Goal: Information Seeking & Learning: Learn about a topic

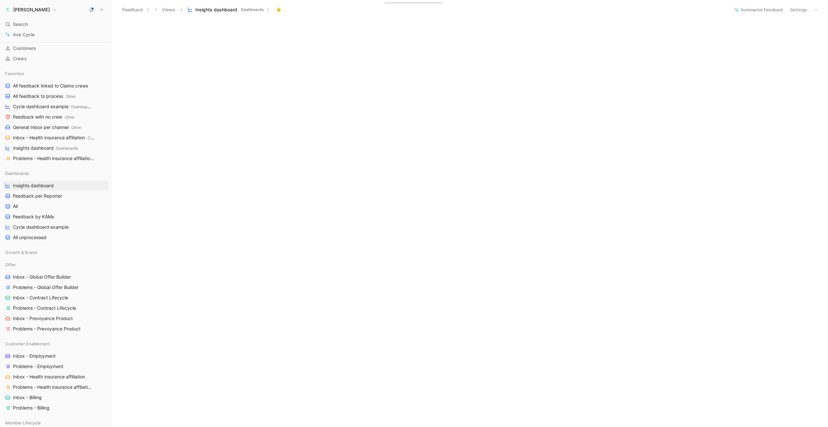
scroll to position [633, 0]
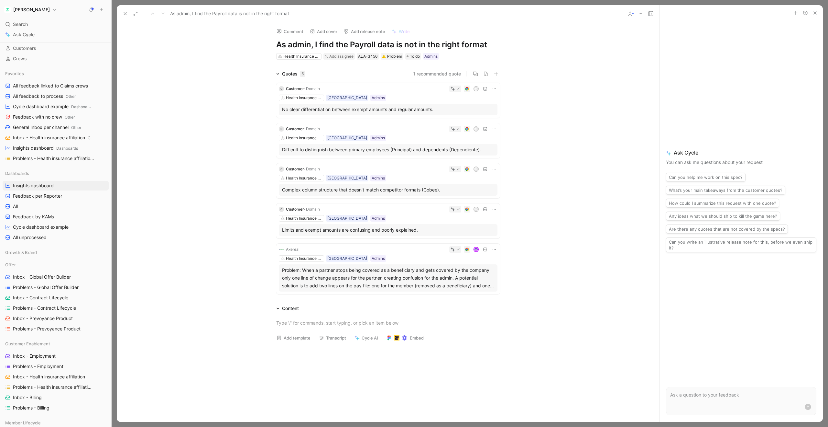
click at [416, 278] on div "Problem: When a partner stops being covered as a beneficiary and gets covered b…" at bounding box center [388, 277] width 212 height 23
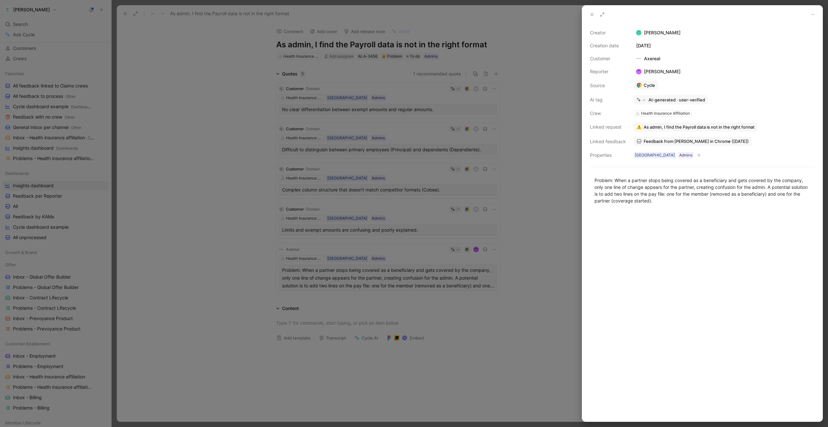
click at [659, 140] on span "Feedback from Anne Dedieu in Chrome (May 20, 2025)" at bounding box center [696, 141] width 105 height 6
click at [591, 15] on icon at bounding box center [592, 14] width 5 height 5
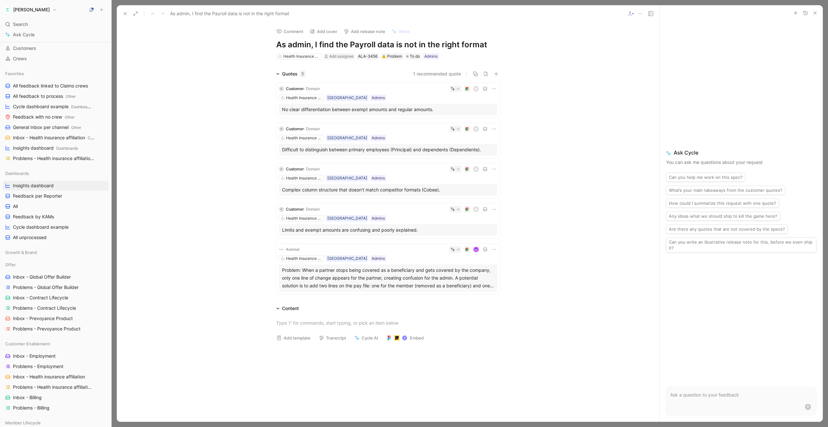
click at [126, 15] on icon at bounding box center [125, 13] width 5 height 5
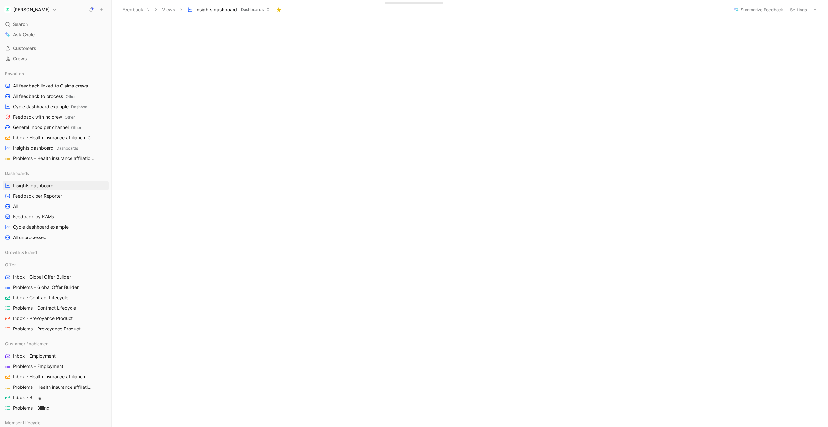
scroll to position [660, 0]
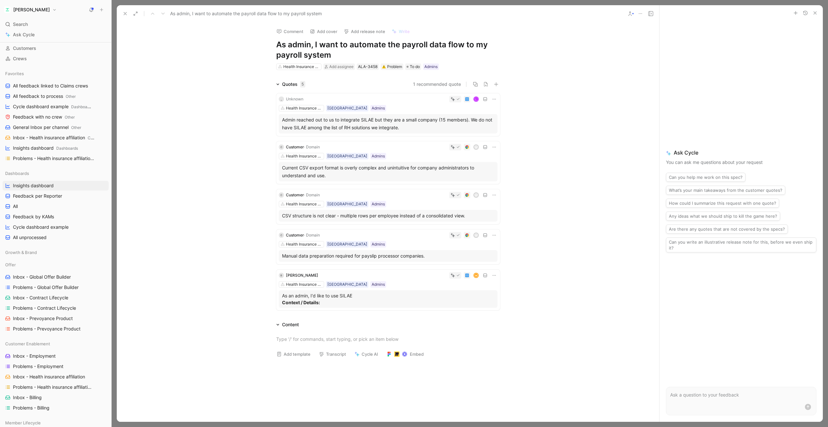
click at [126, 13] on use at bounding box center [125, 13] width 3 height 3
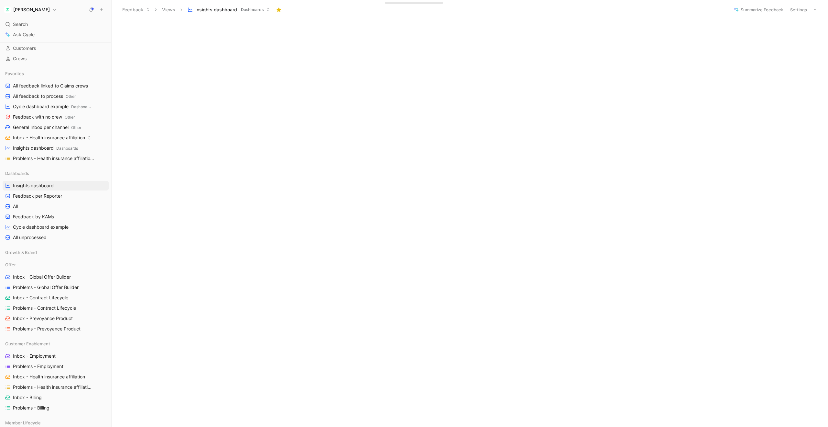
scroll to position [715, 0]
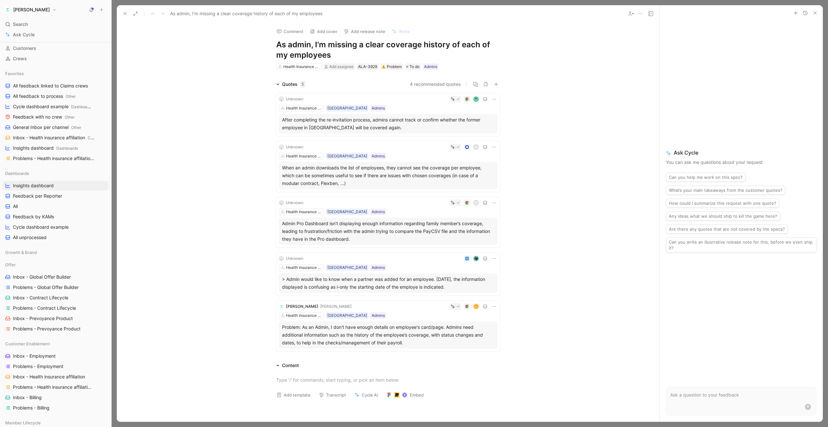
click at [125, 14] on icon at bounding box center [125, 13] width 5 height 5
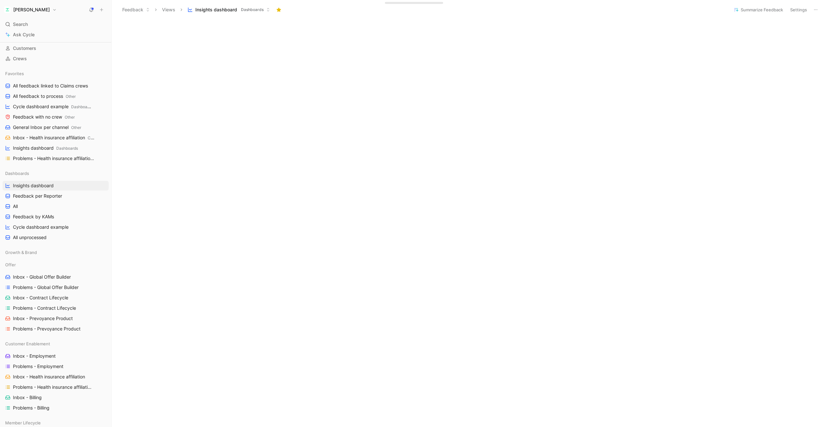
scroll to position [734, 0]
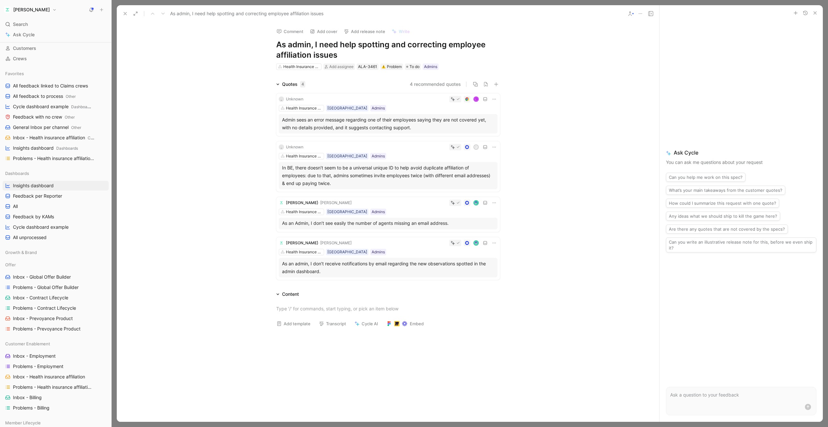
click at [125, 16] on icon at bounding box center [125, 13] width 5 height 5
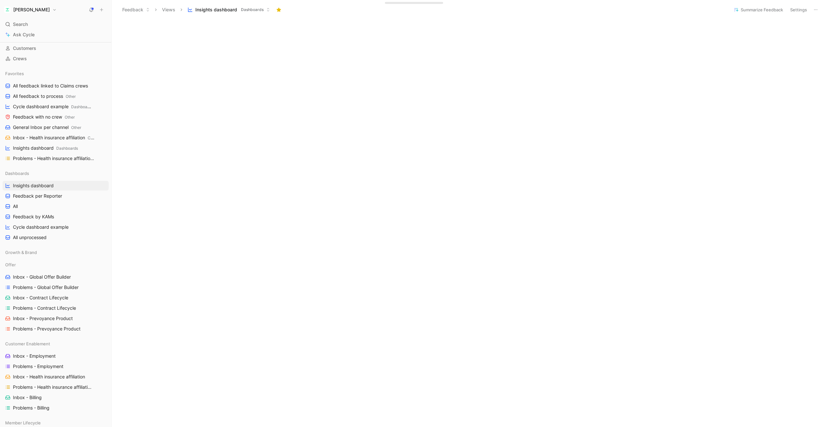
scroll to position [699, 0]
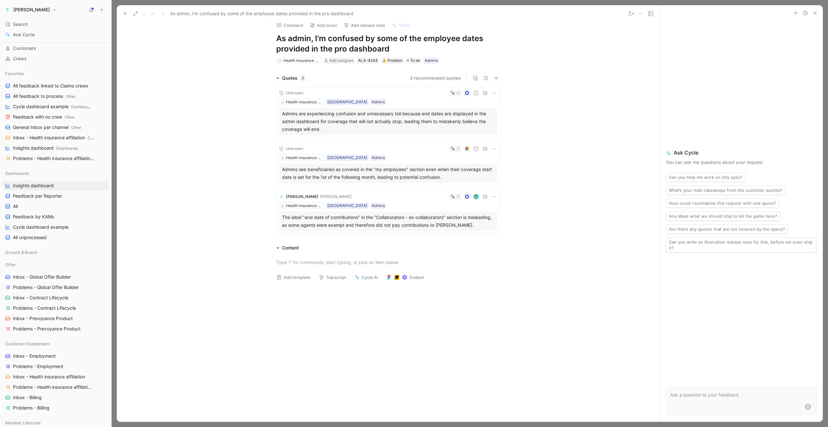
scroll to position [36, 0]
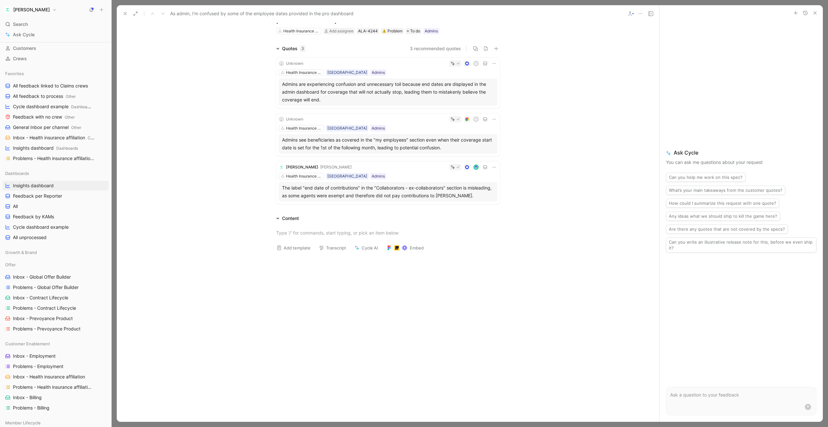
click at [361, 190] on div "The label "end date of contributions" in the "Collaborators - ex-collaborators"…" at bounding box center [388, 192] width 212 height 16
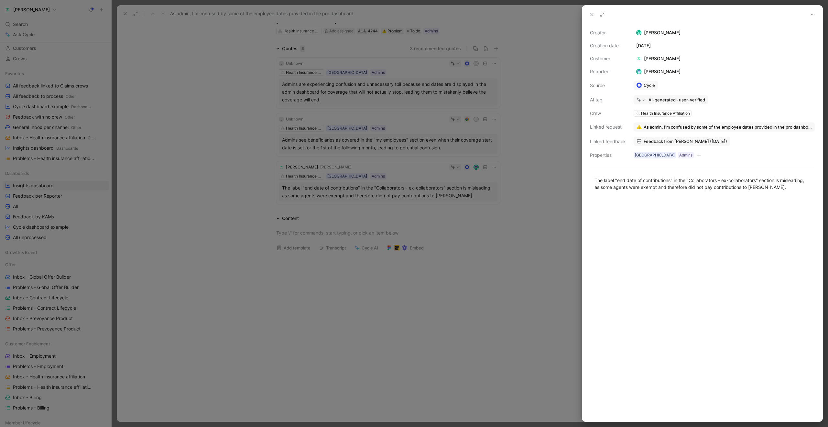
click at [652, 140] on span "Feedback from coralie lucas (May 26, 2025)" at bounding box center [685, 141] width 83 height 6
click at [594, 14] on icon at bounding box center [592, 14] width 5 height 5
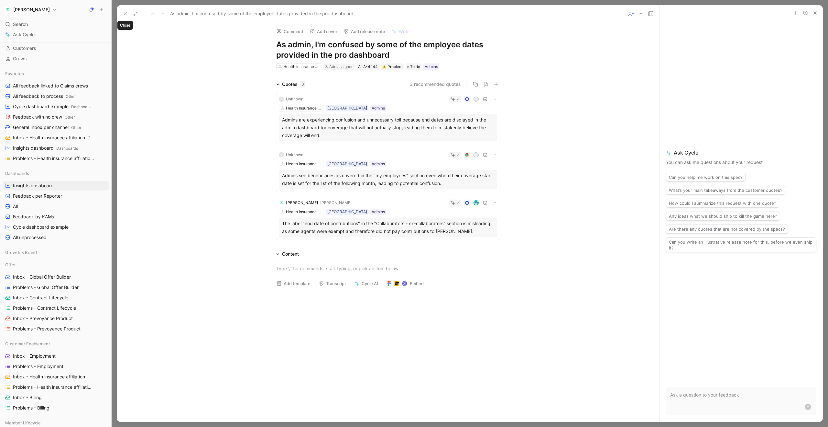
click at [125, 17] on button at bounding box center [125, 13] width 9 height 9
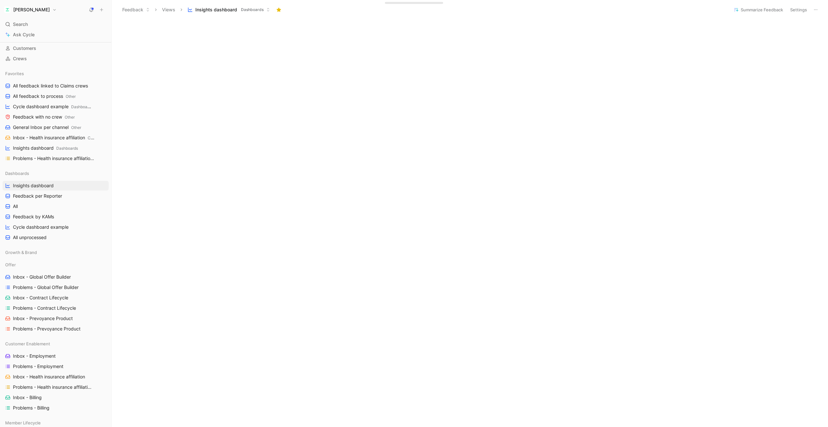
scroll to position [762, 0]
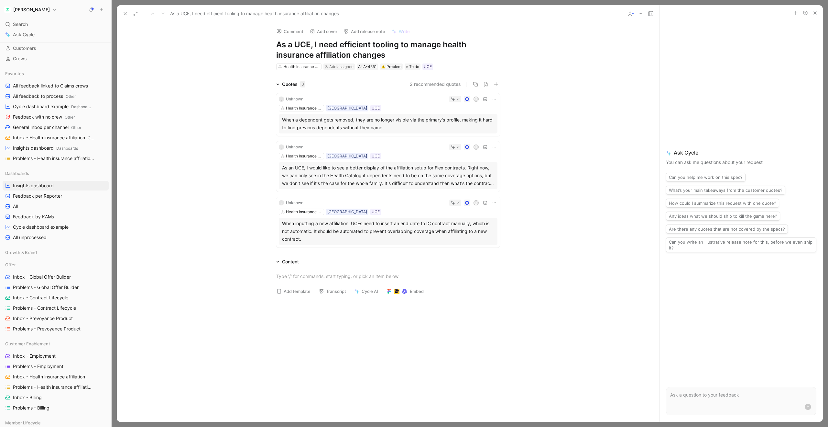
click at [124, 13] on icon at bounding box center [125, 13] width 5 height 5
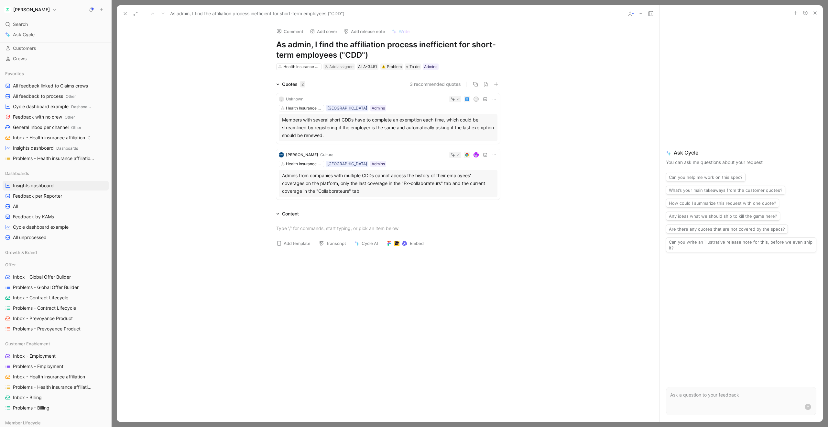
click at [124, 15] on use at bounding box center [125, 13] width 3 height 3
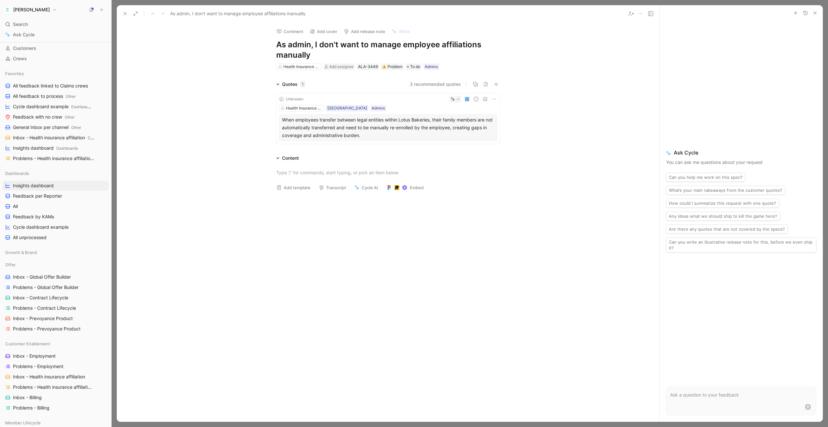
click at [128, 15] on button at bounding box center [125, 13] width 9 height 9
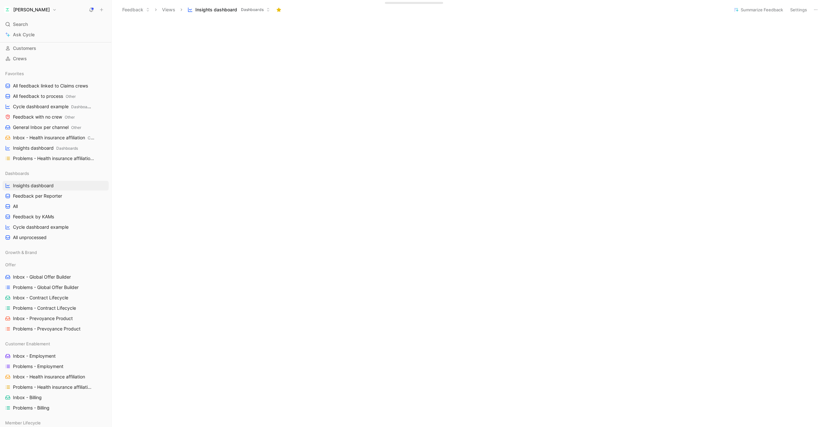
scroll to position [794, 0]
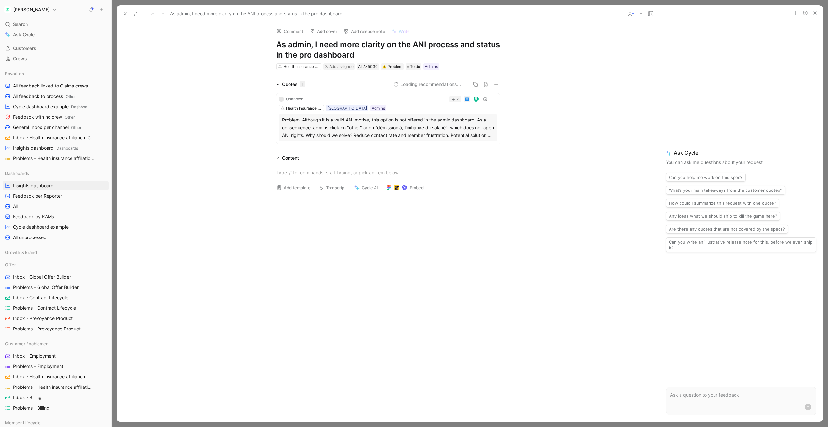
click at [434, 125] on div "Problem: Although it is a valid ANI motive, this option is not offered in the a…" at bounding box center [388, 127] width 212 height 23
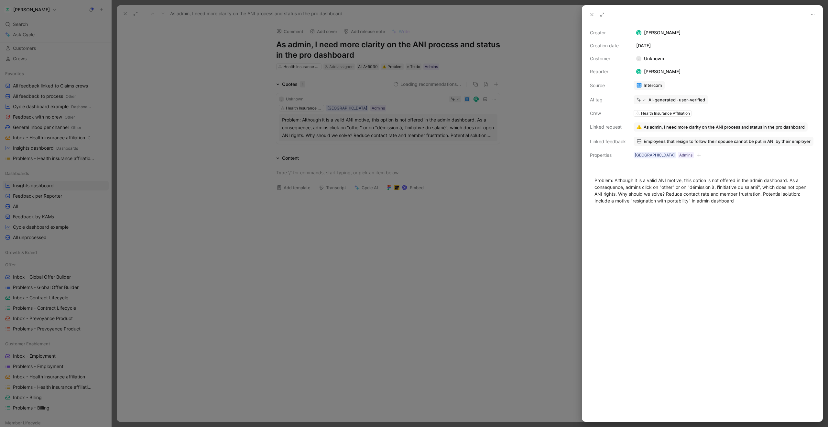
click at [651, 140] on span "Employees that resign to follow their spouse cannot be put in ANI by their empl…" at bounding box center [727, 141] width 167 height 6
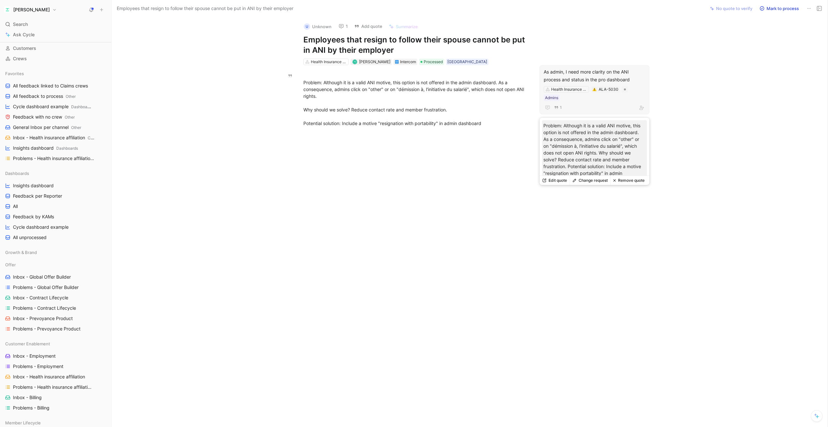
click at [566, 78] on div "As admin, I need more clarity on the ANI process and status in the pro dashboard" at bounding box center [595, 76] width 102 height 16
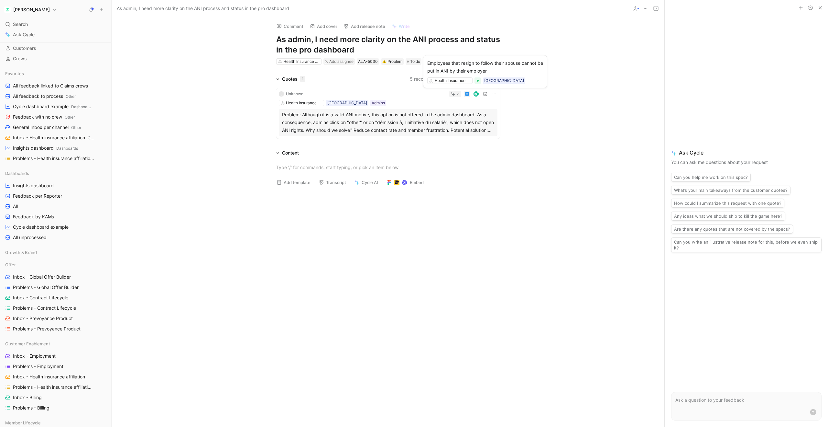
click at [485, 95] on icon at bounding box center [485, 94] width 5 height 5
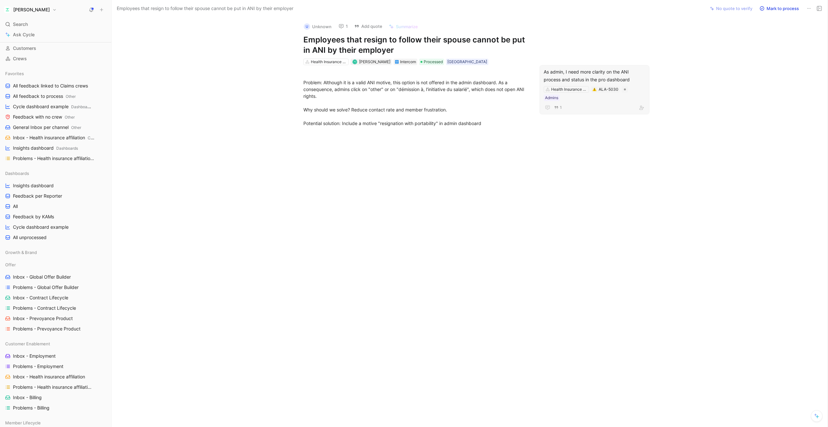
click at [339, 27] on use at bounding box center [341, 26] width 5 height 4
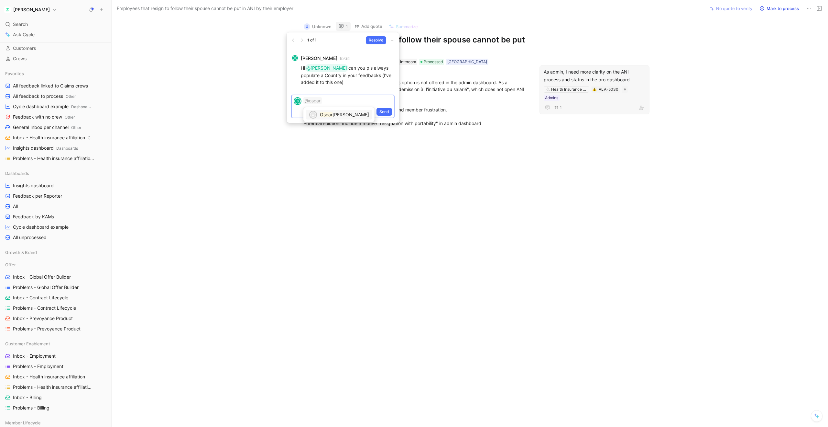
click at [329, 114] on mark "Oscar" at bounding box center [326, 115] width 13 height 6
click at [384, 142] on span "Send" at bounding box center [385, 141] width 10 height 6
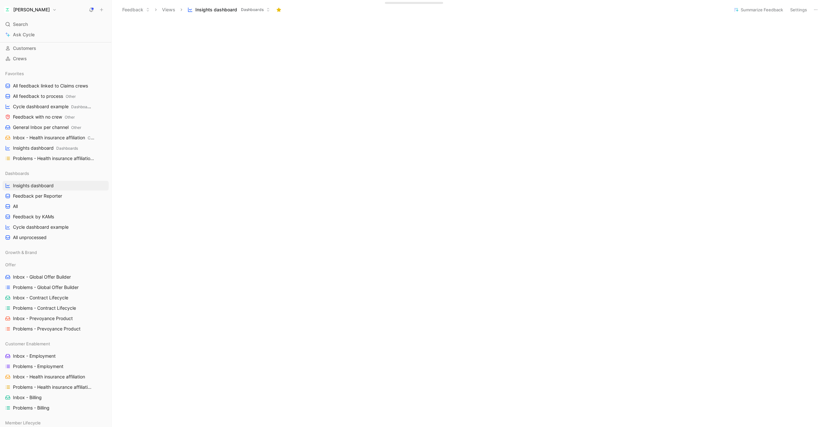
scroll to position [792, 0]
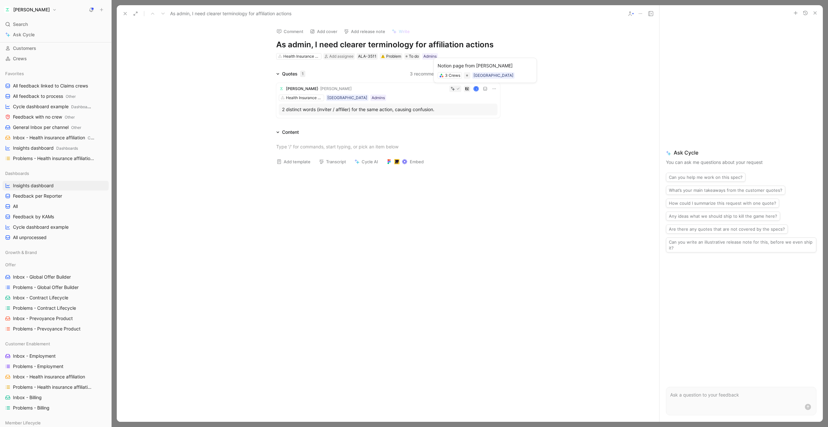
click at [485, 90] on icon at bounding box center [485, 88] width 5 height 5
click at [299, 56] on div "Health Insurance Affiliation" at bounding box center [301, 56] width 36 height 6
type input "emplo"
click at [290, 80] on mark "Emplo" at bounding box center [285, 81] width 13 height 6
click at [126, 14] on icon at bounding box center [125, 13] width 5 height 5
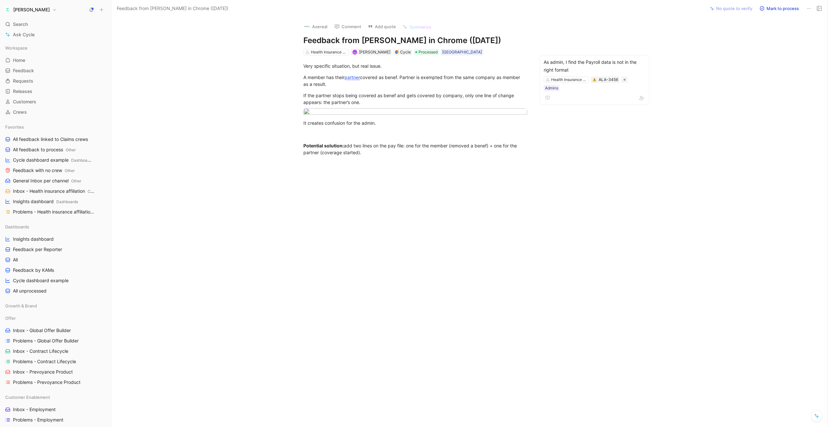
click at [353, 29] on button "Comment" at bounding box center [348, 26] width 33 height 9
click at [350, 78] on link "partner" at bounding box center [353, 77] width 16 height 6
click at [352, 28] on button "Comment" at bounding box center [348, 26] width 33 height 9
click at [361, 55] on span "i Halmai" at bounding box center [369, 57] width 17 height 6
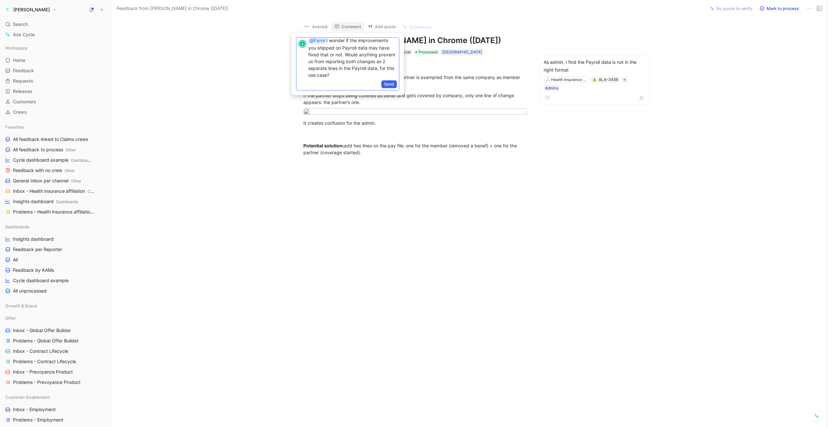
click at [389, 83] on span "Send" at bounding box center [389, 84] width 10 height 6
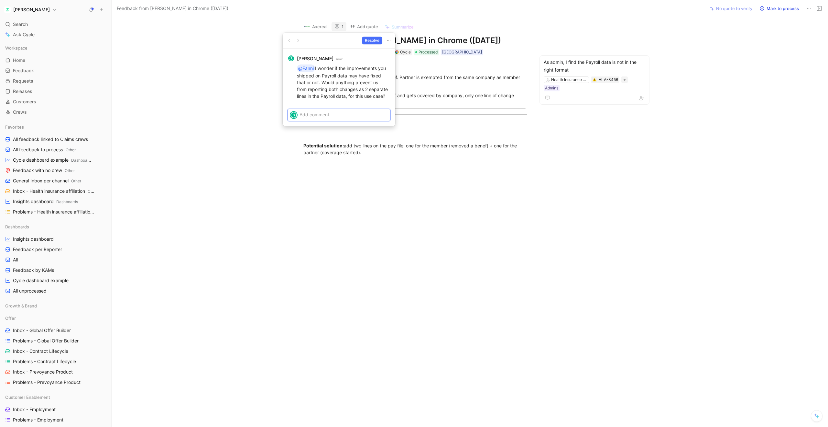
scroll to position [0, 0]
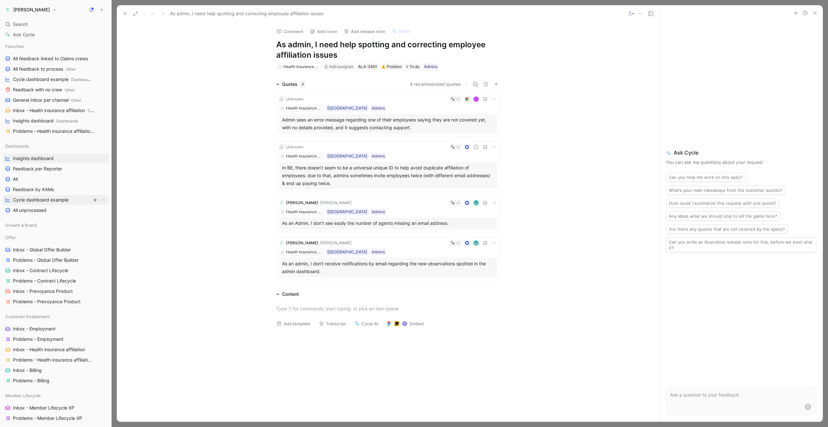
scroll to position [122, 0]
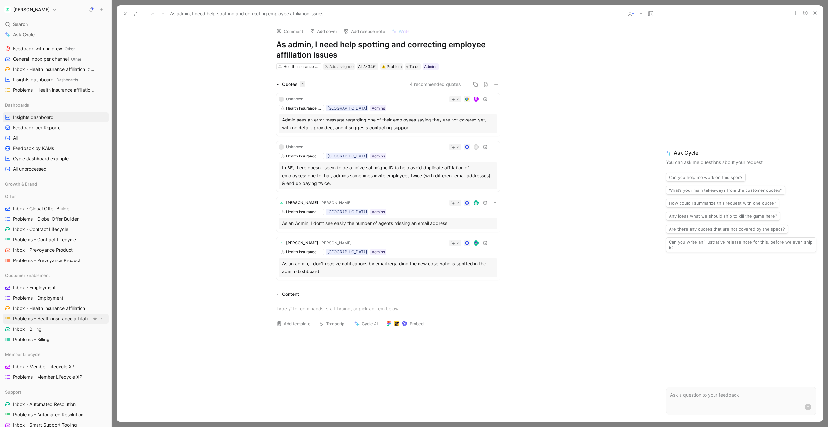
click at [43, 317] on span "Problems - Health insurance affiliation" at bounding box center [52, 318] width 79 height 6
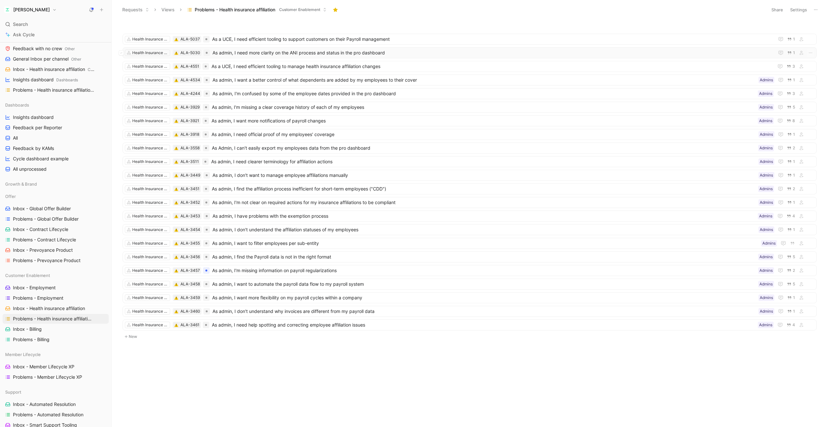
click at [301, 54] on span "As admin, I need more clarity on the ANI process and status in the pro dashboard" at bounding box center [493, 53] width 560 height 8
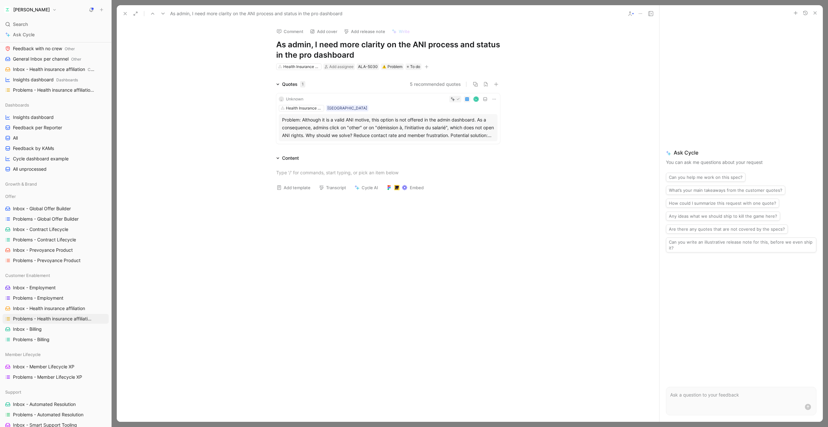
click at [126, 15] on icon at bounding box center [125, 13] width 5 height 5
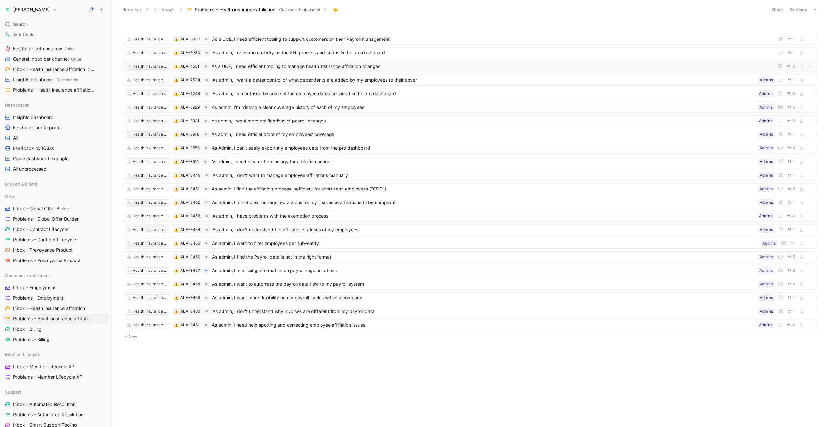
click at [273, 67] on span "As a UCE, I need efficient tooling to manage health insurance affiliation chang…" at bounding box center [492, 66] width 560 height 8
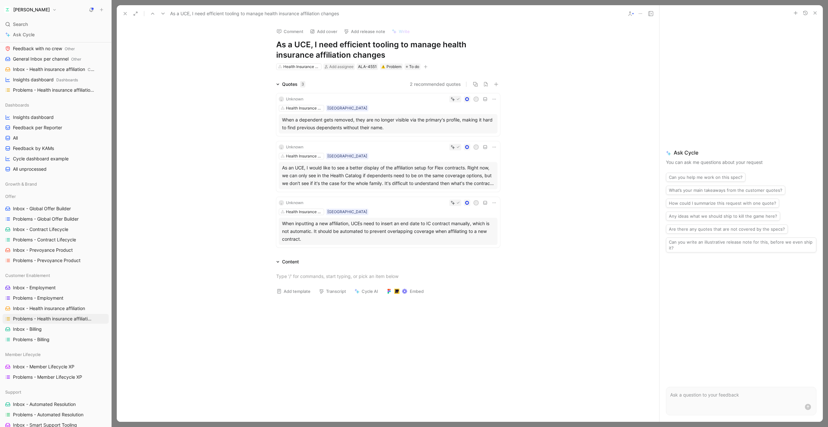
click at [123, 13] on icon at bounding box center [125, 13] width 5 height 5
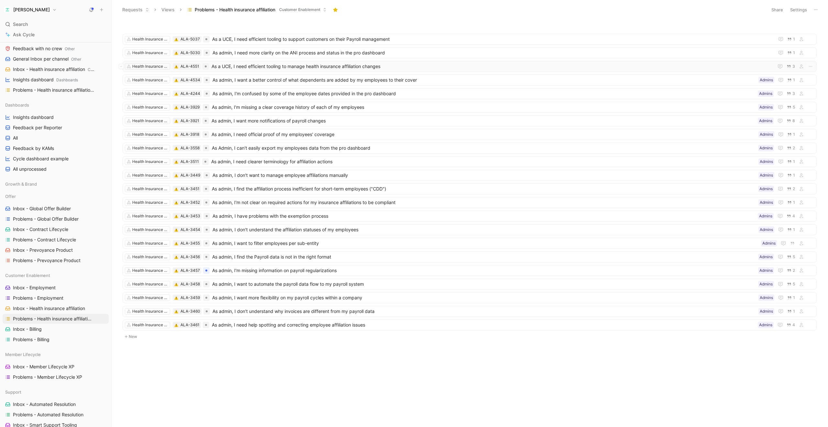
click at [241, 66] on span "As a UCE, I need efficient tooling to manage health insurance affiliation chang…" at bounding box center [492, 66] width 560 height 8
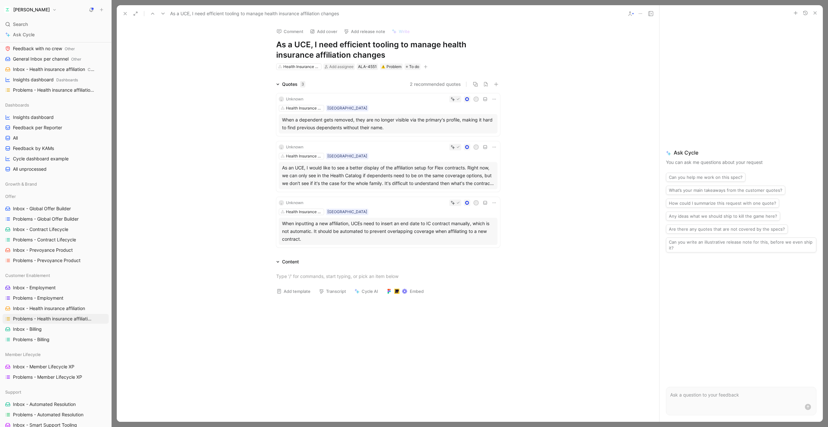
click at [428, 68] on button "button" at bounding box center [426, 66] width 6 height 6
click at [391, 102] on div "Personas" at bounding box center [388, 102] width 77 height 8
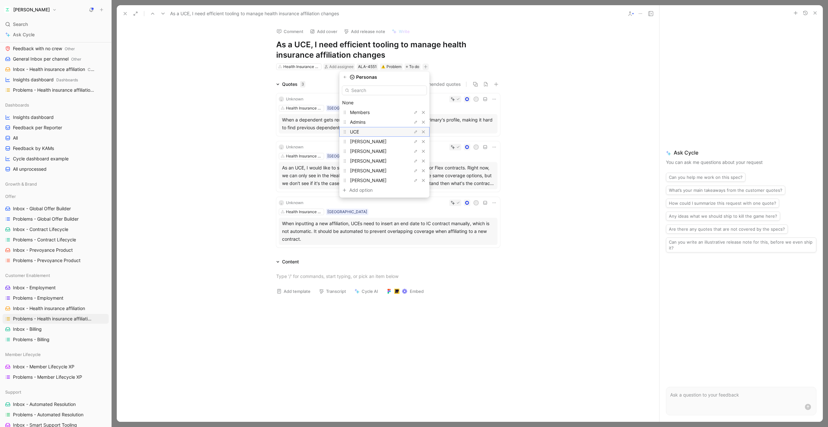
click at [368, 131] on div "UCE" at bounding box center [374, 132] width 49 height 8
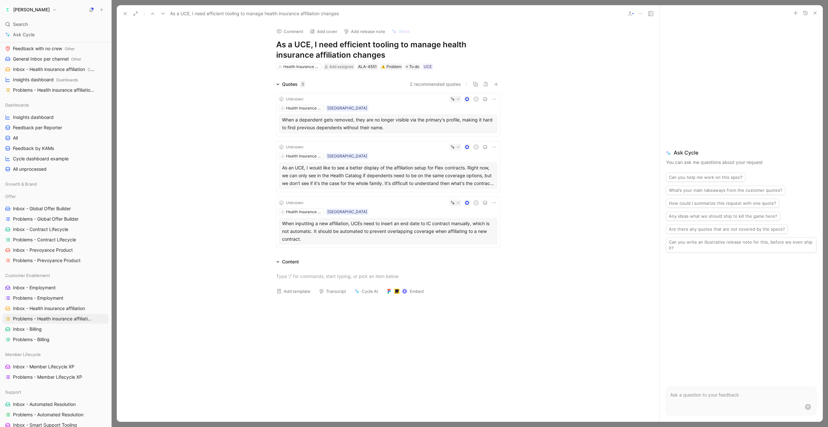
click at [233, 146] on div "Quotes 3 2 recommended quotes _ Unknown j Health Insurance Affiliation Belgium …" at bounding box center [388, 165] width 543 height 170
click at [125, 16] on button at bounding box center [125, 13] width 9 height 9
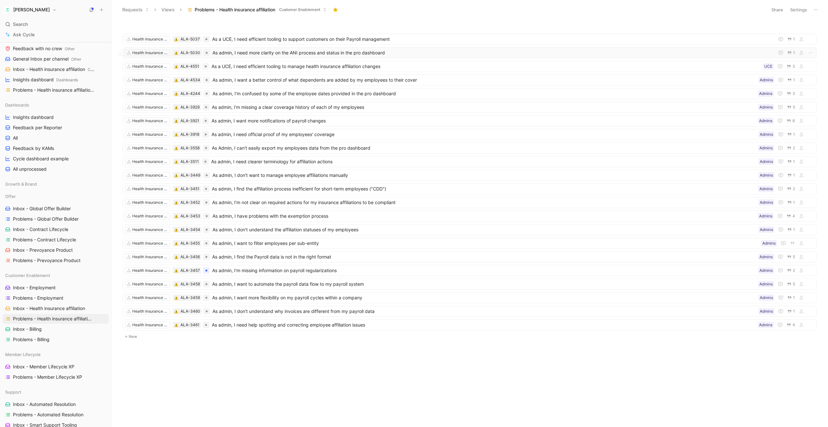
click at [298, 56] on span "As admin, I need more clarity on the ANI process and status in the pro dashboard" at bounding box center [493, 53] width 560 height 8
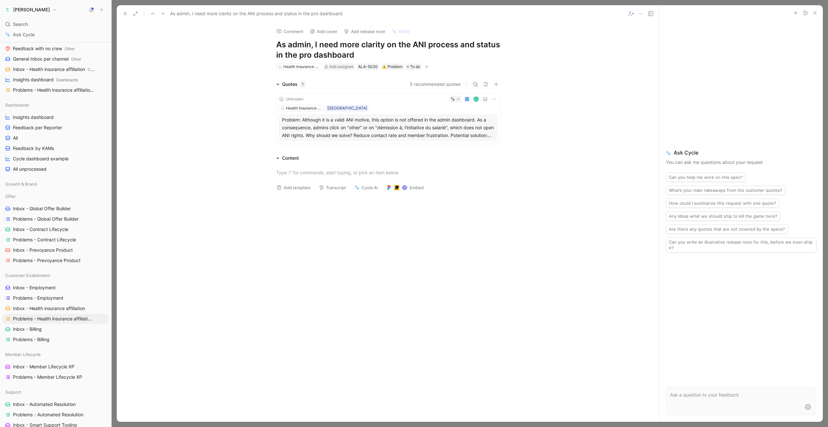
click at [428, 68] on icon "button" at bounding box center [427, 67] width 4 height 4
click at [380, 102] on div "Personas" at bounding box center [389, 102] width 77 height 8
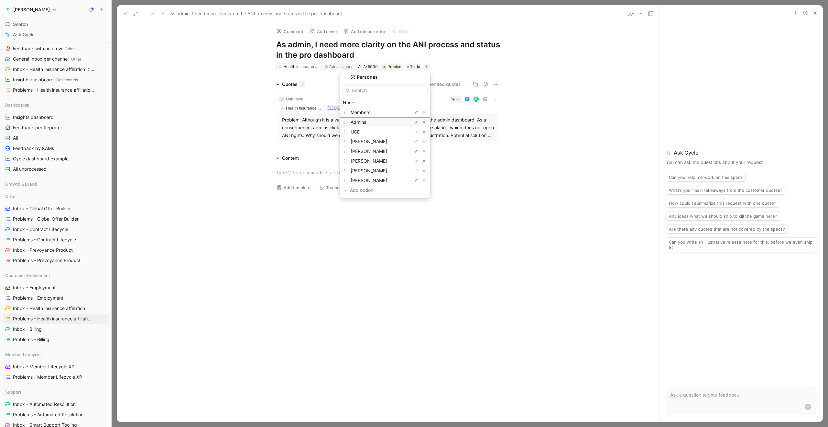
click at [366, 121] on span "Admins" at bounding box center [359, 122] width 16 height 6
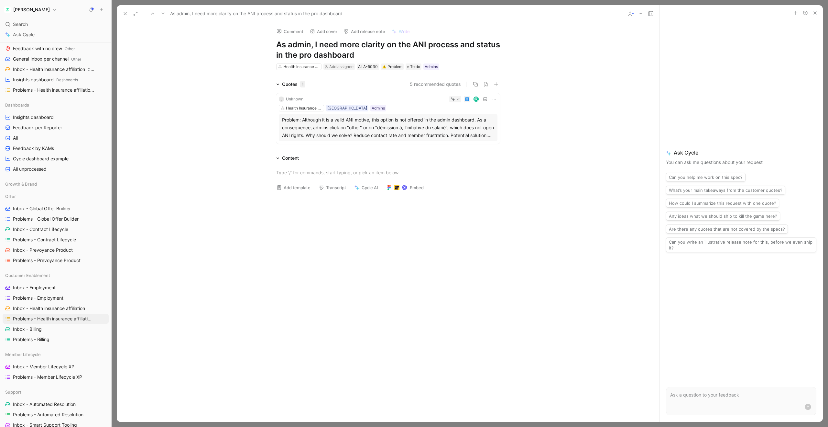
click at [125, 14] on icon at bounding box center [125, 13] width 5 height 5
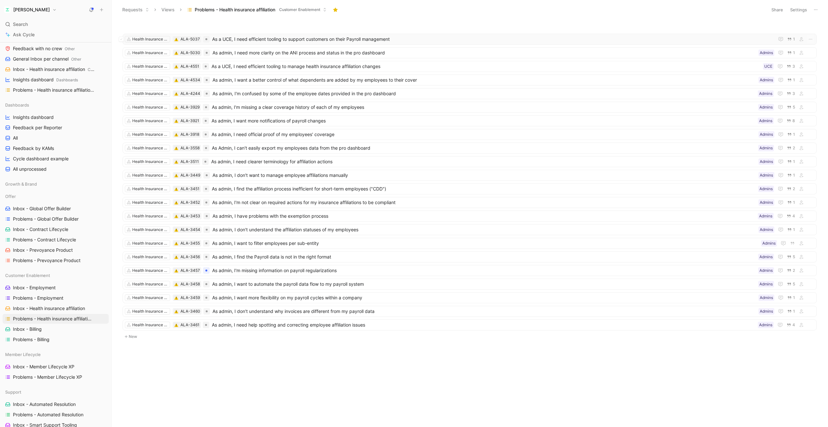
click at [292, 41] on span "As a UCE, I need efficient tooling to support customers on their Payroll manage…" at bounding box center [492, 39] width 560 height 8
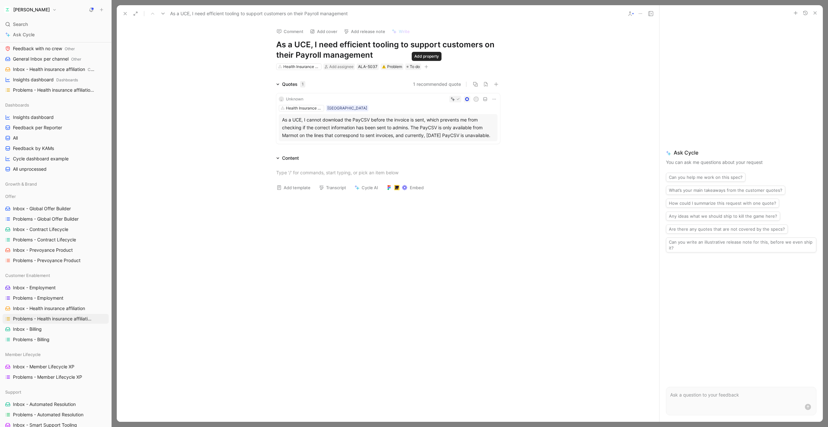
click at [428, 67] on icon "button" at bounding box center [427, 67] width 4 height 4
click at [382, 103] on div "Personas" at bounding box center [388, 102] width 77 height 8
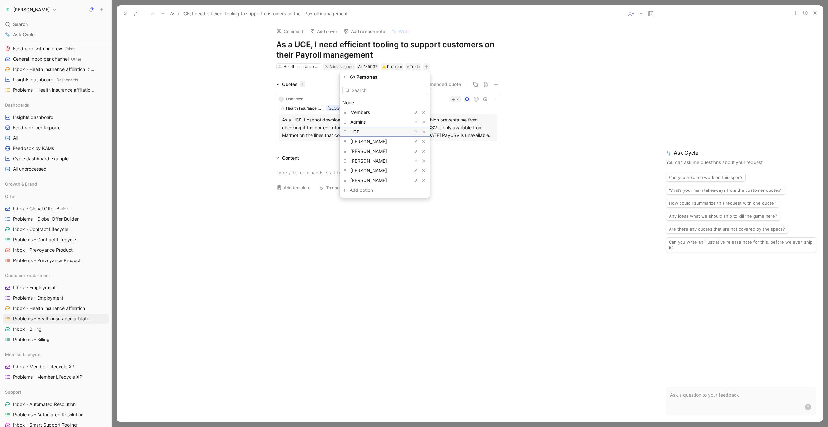
click at [367, 128] on div "UCE" at bounding box center [374, 132] width 49 height 8
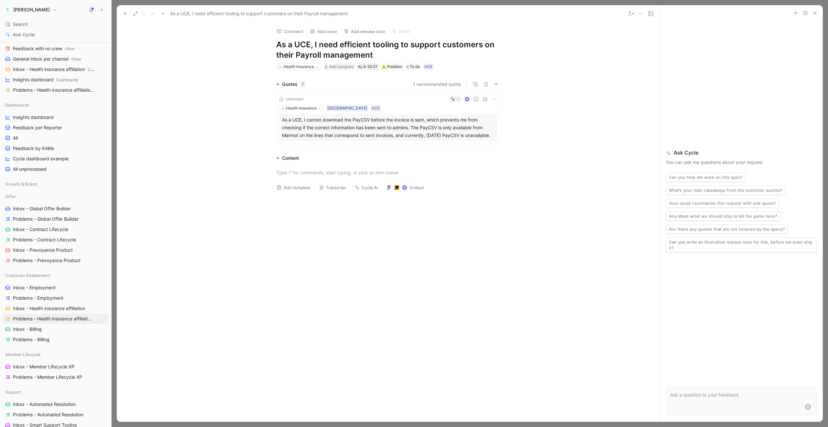
click at [230, 96] on div "Quotes 1 1 recommended quote _ Unknown j Health Insurance Affiliation Belgium U…" at bounding box center [388, 113] width 543 height 66
click at [125, 16] on icon at bounding box center [125, 13] width 5 height 5
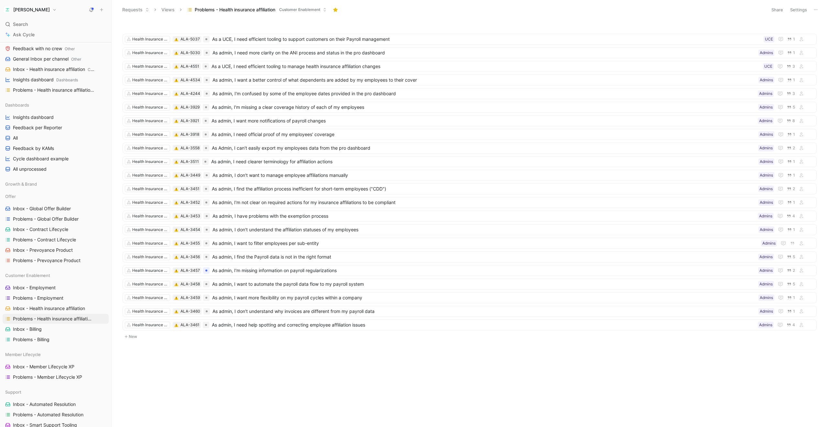
click at [795, 12] on button "Settings" at bounding box center [799, 9] width 23 height 9
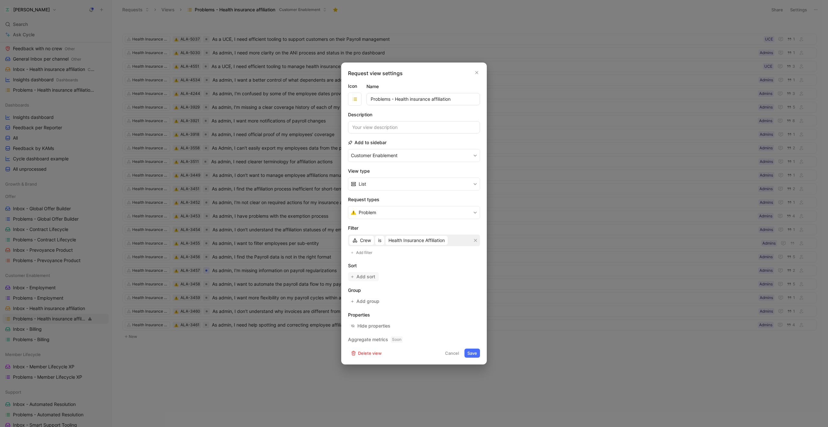
click at [372, 278] on span "Add sort" at bounding box center [366, 276] width 19 height 8
click at [377, 278] on span "Creation date" at bounding box center [374, 276] width 29 height 8
click at [371, 292] on span "Children" at bounding box center [368, 290] width 17 height 6
click at [388, 279] on span "Least" at bounding box center [391, 276] width 12 height 8
click at [390, 298] on span "Most" at bounding box center [390, 299] width 10 height 6
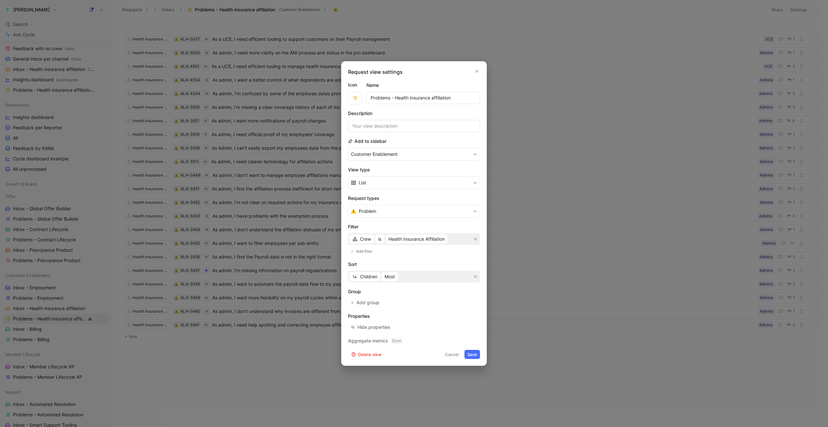
click at [470, 353] on button "Save" at bounding box center [473, 354] width 16 height 9
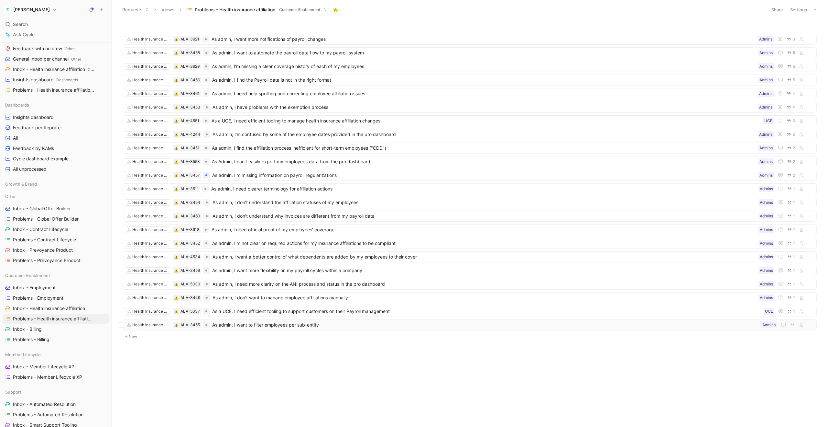
click at [362, 326] on span "As admin, I want to filter employees per sub-entity" at bounding box center [485, 325] width 547 height 8
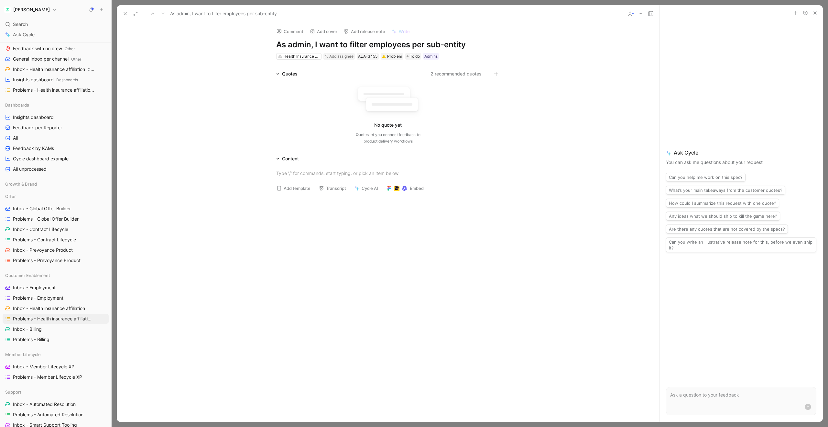
click at [127, 16] on icon at bounding box center [125, 13] width 5 height 5
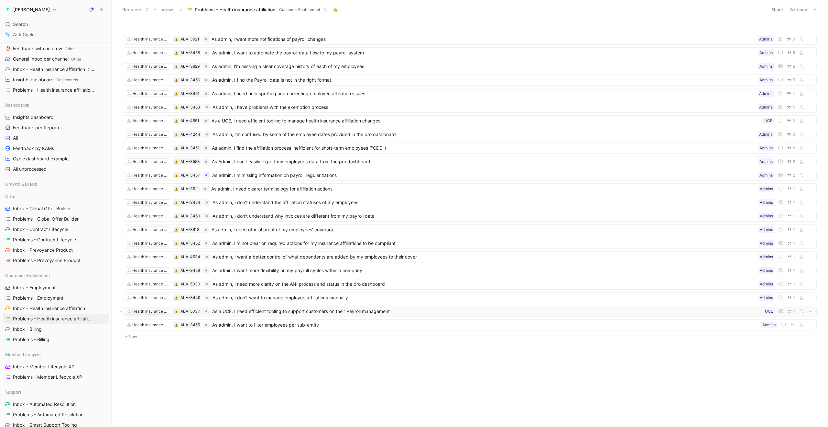
click at [339, 312] on span "As a UCE, I need efficient tooling to support customers on their Payroll manage…" at bounding box center [486, 311] width 549 height 8
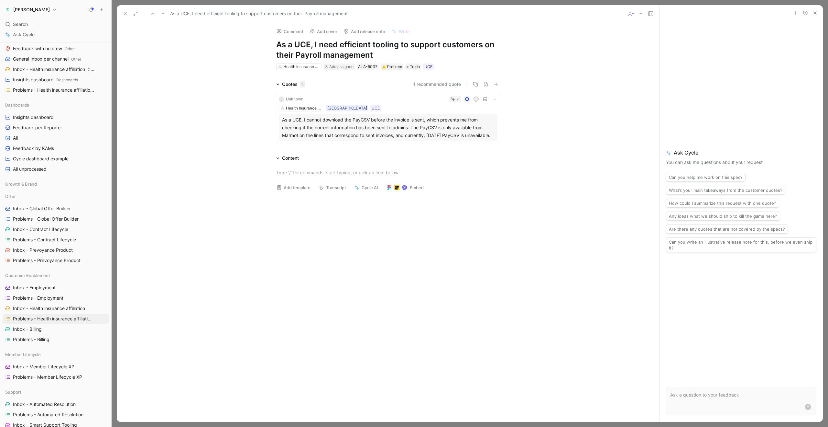
click at [128, 16] on button at bounding box center [125, 13] width 9 height 9
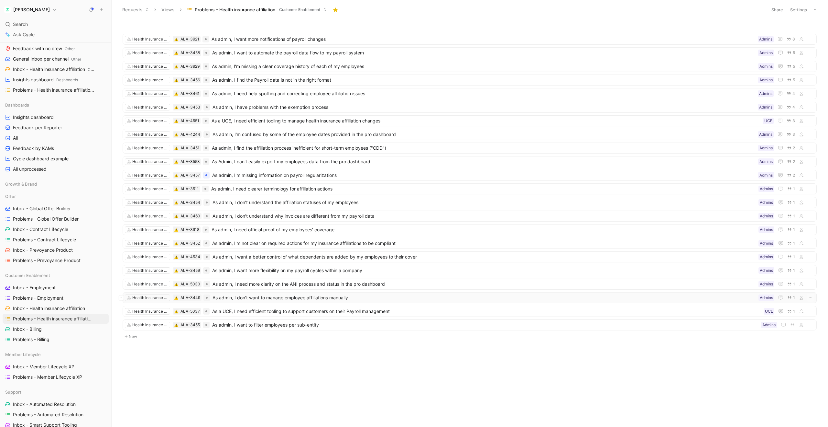
click at [328, 299] on span "As admin, I don't want to manage employee affiliations manually" at bounding box center [485, 298] width 544 height 8
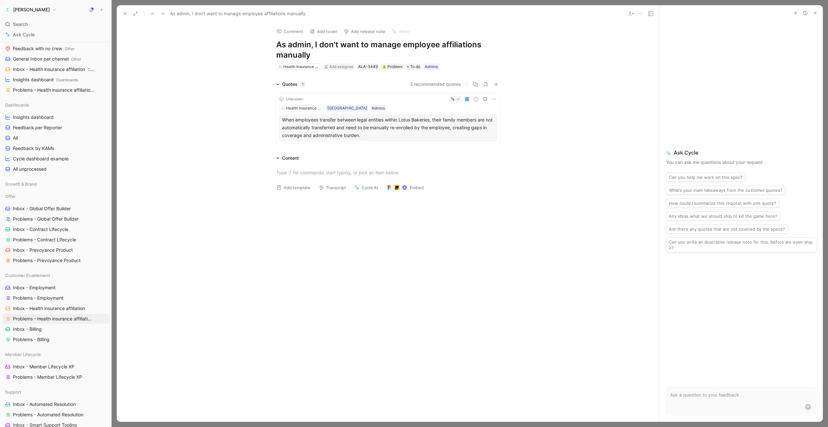
click at [126, 16] on icon at bounding box center [125, 13] width 5 height 5
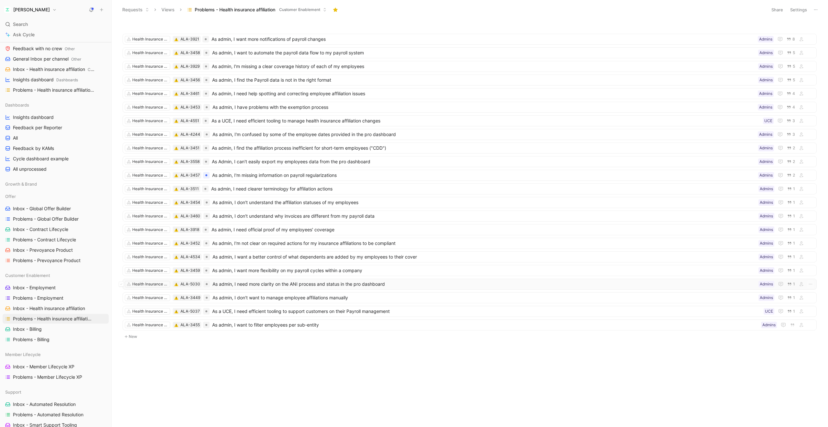
click at [277, 285] on span "As admin, I need more clarity on the ANI process and status in the pro dashboard" at bounding box center [485, 284] width 544 height 8
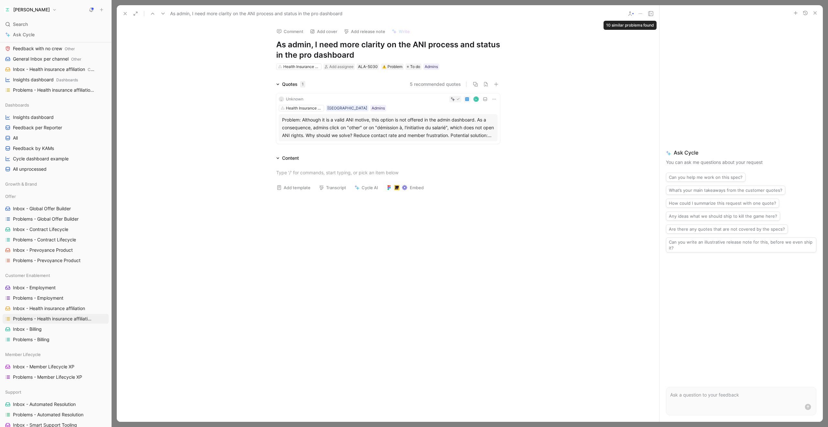
click at [633, 13] on div at bounding box center [633, 13] width 1 height 1
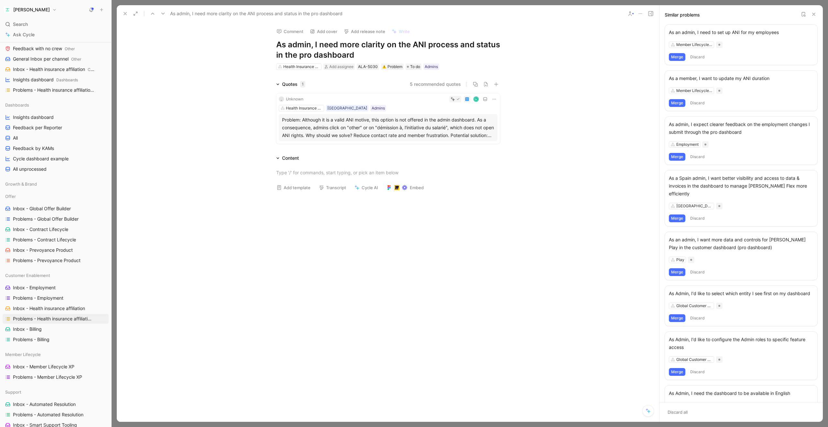
click at [814, 15] on icon at bounding box center [814, 14] width 5 height 5
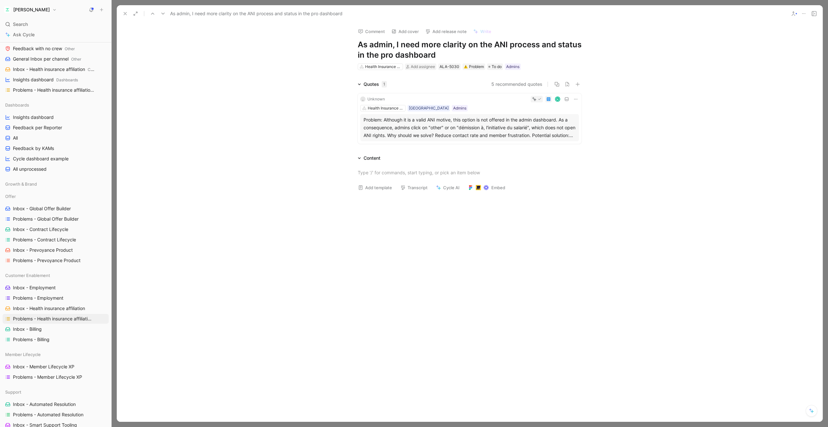
click at [814, 12] on use at bounding box center [814, 13] width 5 height 5
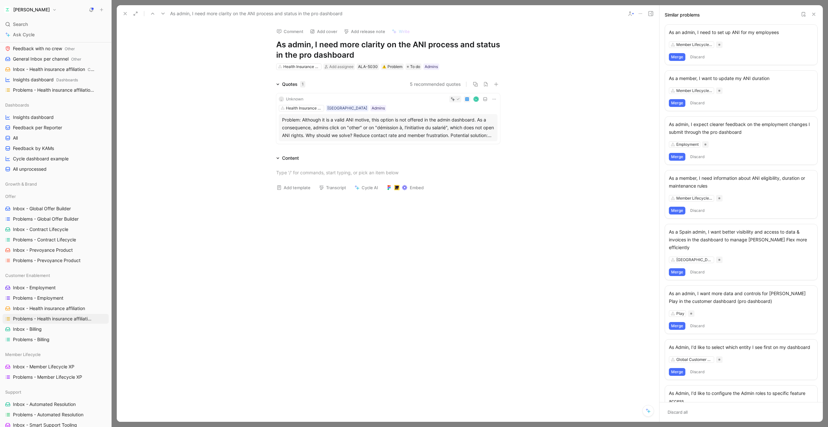
click at [642, 13] on icon at bounding box center [640, 13] width 5 height 5
click at [815, 17] on button at bounding box center [814, 14] width 8 height 8
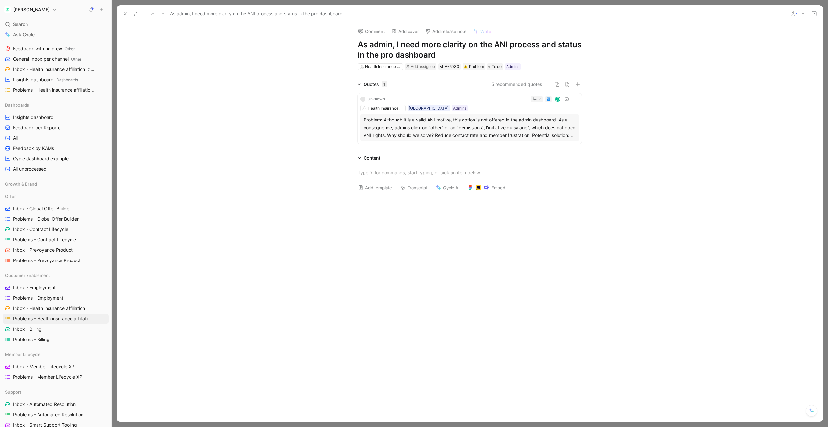
click at [124, 16] on icon at bounding box center [125, 13] width 5 height 5
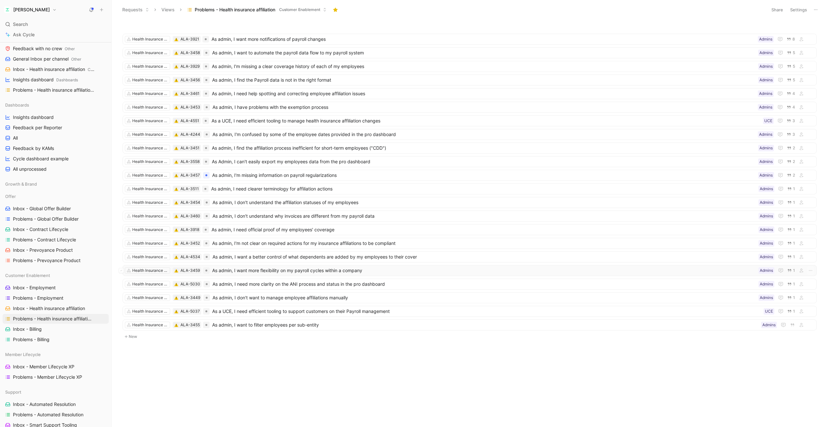
click at [305, 272] on span "As admin, I want more flexibility on my payroll cycles within a company" at bounding box center [484, 270] width 544 height 8
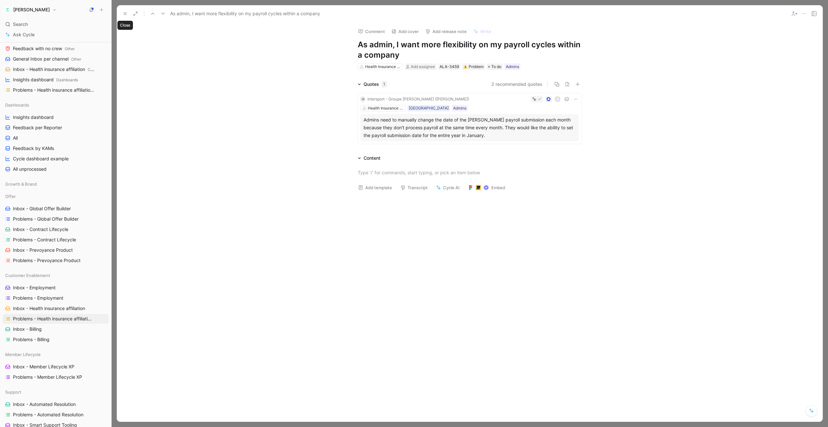
click at [126, 15] on icon at bounding box center [125, 13] width 5 height 5
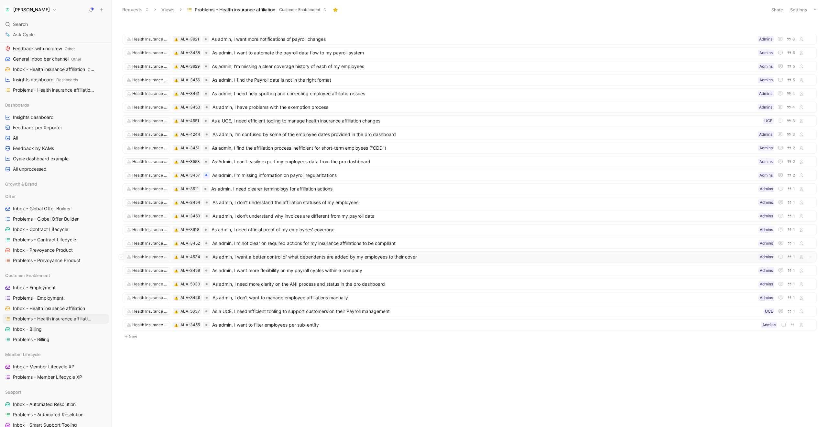
click at [295, 256] on span "As admin, I want a better control of what dependents are added by my employees …" at bounding box center [485, 257] width 544 height 8
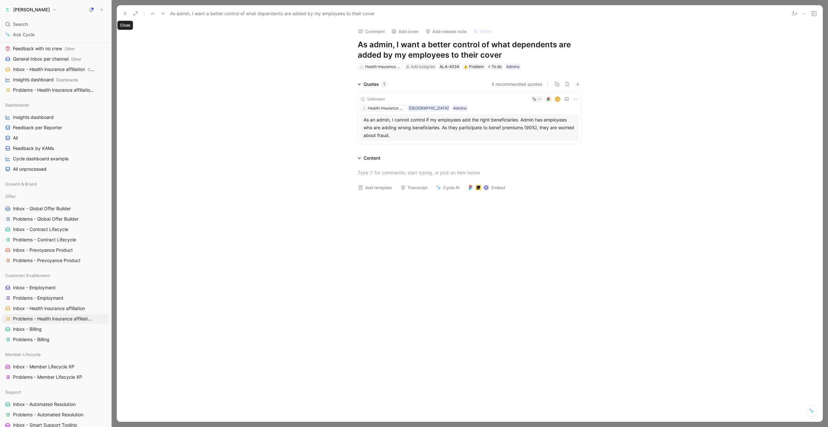
click at [126, 14] on icon at bounding box center [125, 13] width 5 height 5
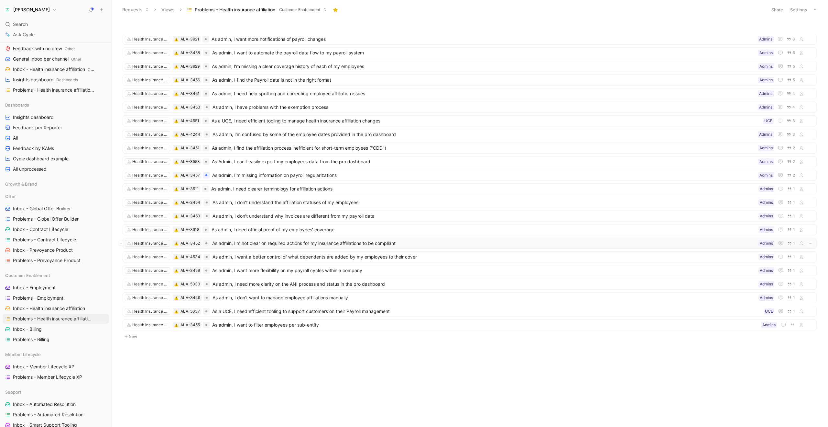
click at [281, 244] on span "As admin, I'm not clear on required actions for my insurance affiliations to be…" at bounding box center [484, 243] width 544 height 8
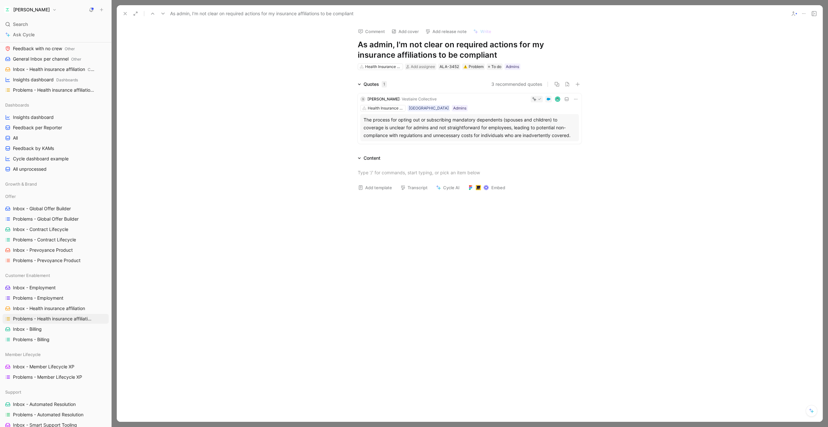
click at [125, 13] on use at bounding box center [125, 13] width 3 height 3
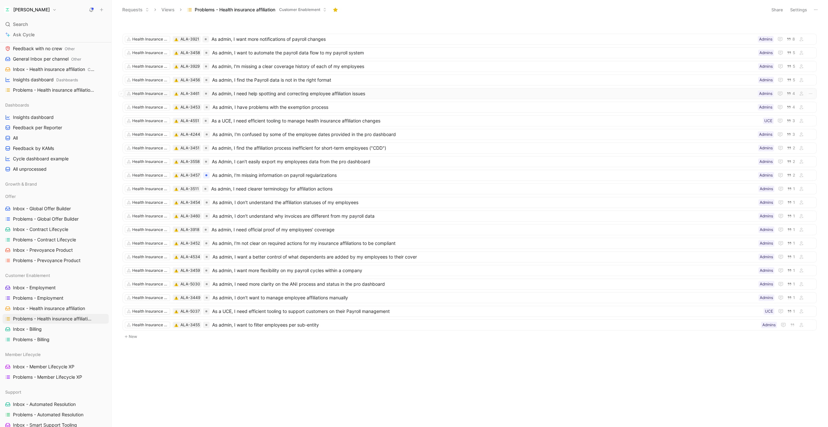
click at [374, 94] on span "As admin, I need help spotting and correcting employee affiliation issues" at bounding box center [484, 94] width 544 height 8
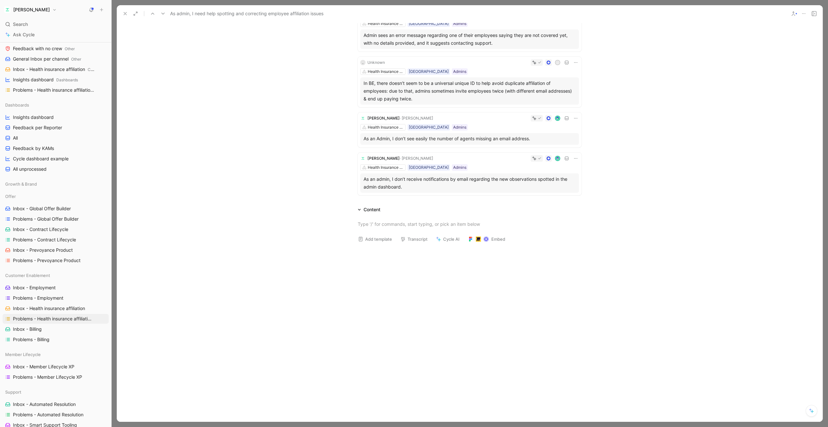
scroll to position [101, 0]
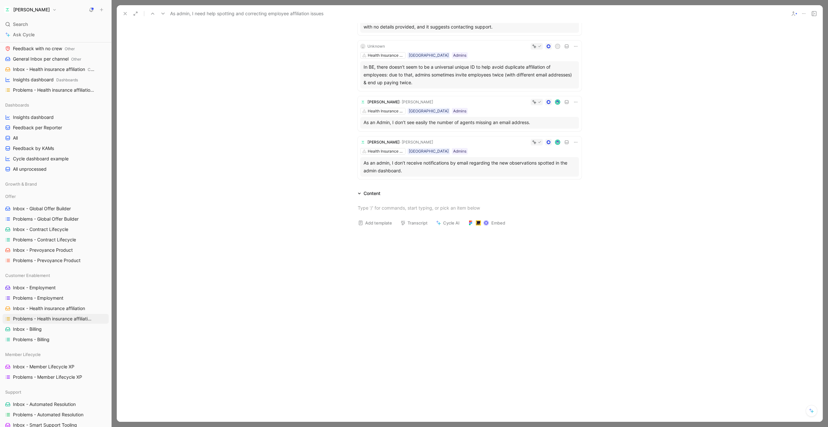
click at [574, 102] on icon at bounding box center [575, 101] width 5 height 5
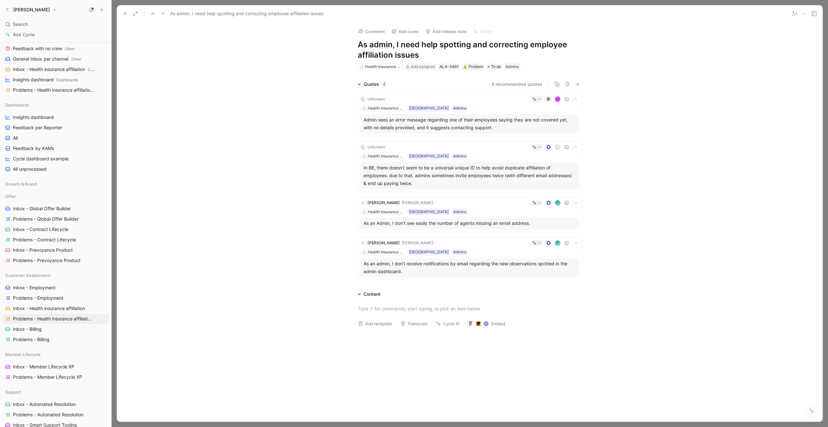
click at [805, 12] on icon at bounding box center [804, 13] width 5 height 5
click at [474, 266] on div "As an admin, I don’t receive notifications by email regarding the new observati…" at bounding box center [470, 268] width 212 height 16
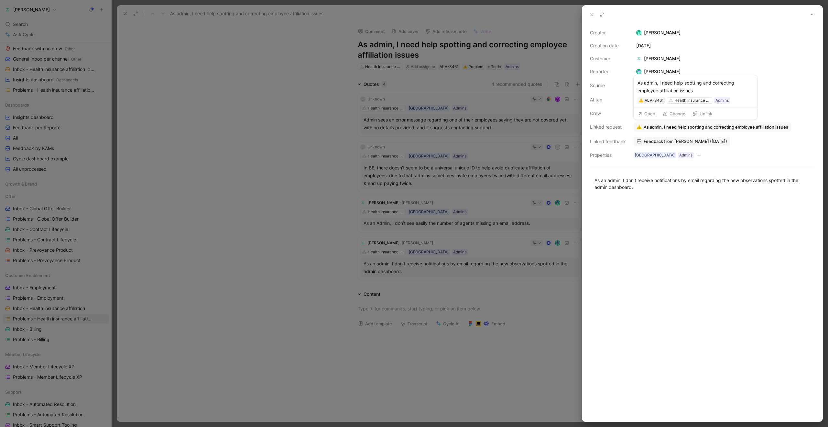
click at [653, 126] on span "As admin, I need help spotting and correcting employee affiliation issues" at bounding box center [716, 127] width 145 height 6
click at [657, 142] on span "Feedback from coralie lucas (May 15, 2025)" at bounding box center [685, 141] width 83 height 6
click at [590, 15] on icon at bounding box center [592, 14] width 5 height 5
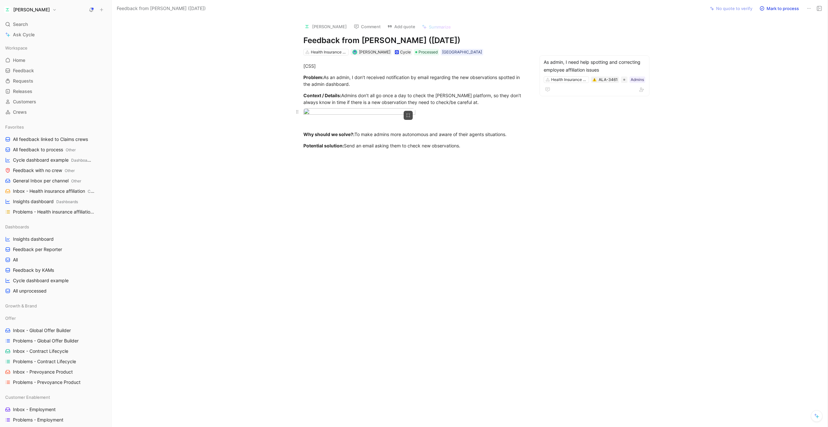
click at [346, 135] on body "[PERSON_NAME] Search ⌘ K Ask Cycle Workspace Home G then H Feedback G then F Re…" at bounding box center [414, 213] width 828 height 427
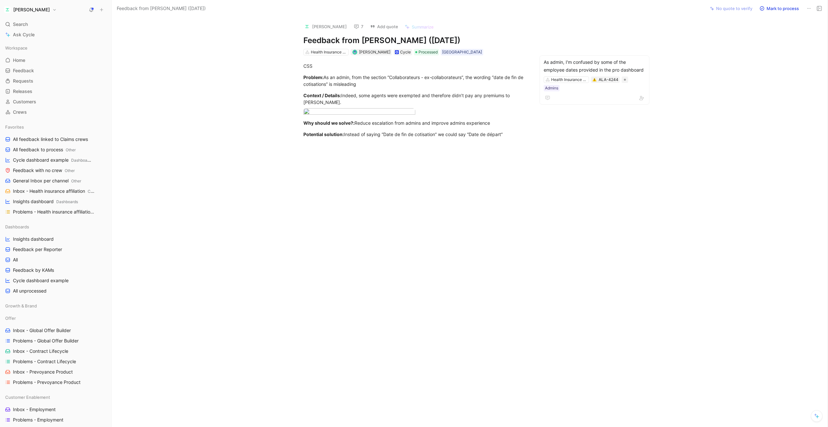
click at [354, 26] on button "7" at bounding box center [359, 26] width 16 height 9
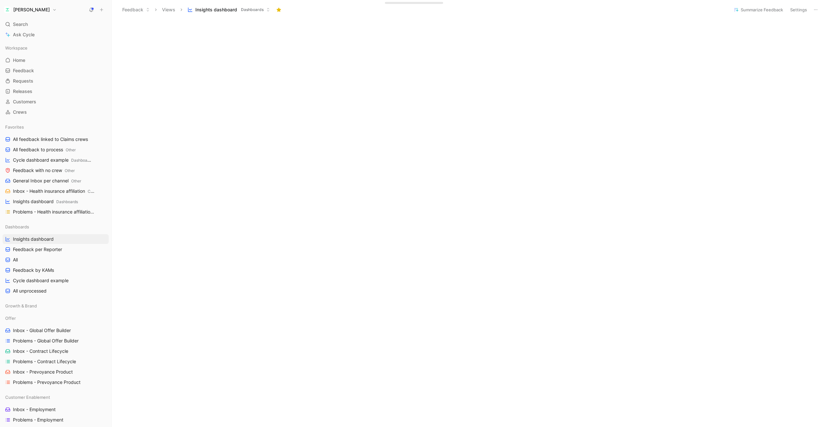
scroll to position [794, 0]
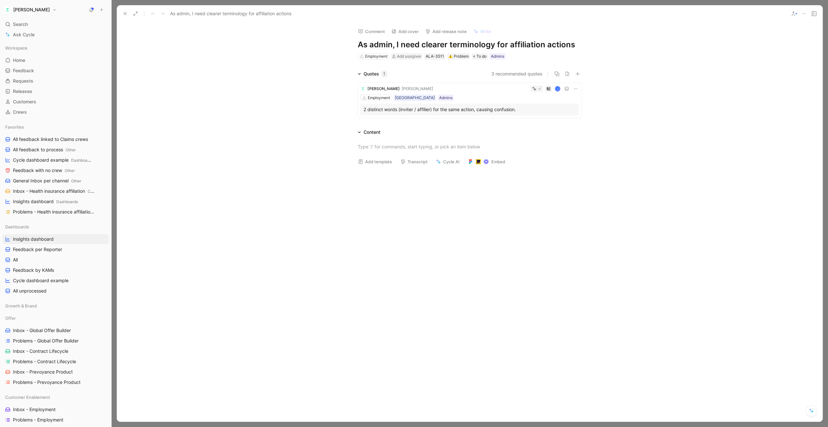
click at [494, 110] on div "2 distinct words (inviter / affilier) for the same action, causing confusion." at bounding box center [470, 110] width 212 height 8
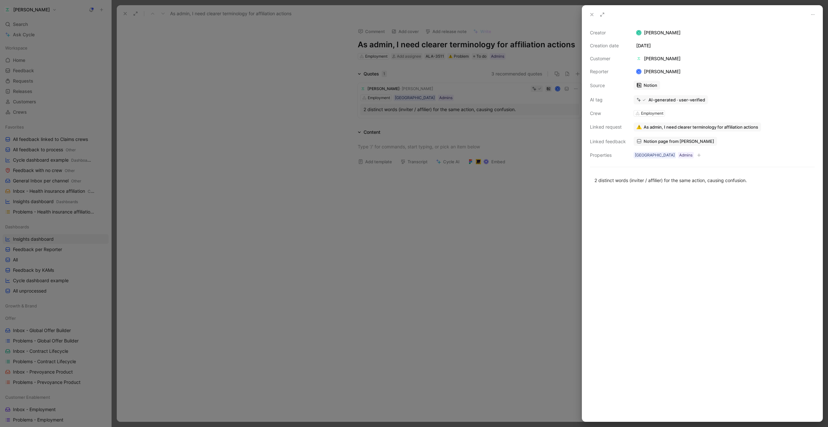
click at [588, 15] on button at bounding box center [592, 14] width 9 height 9
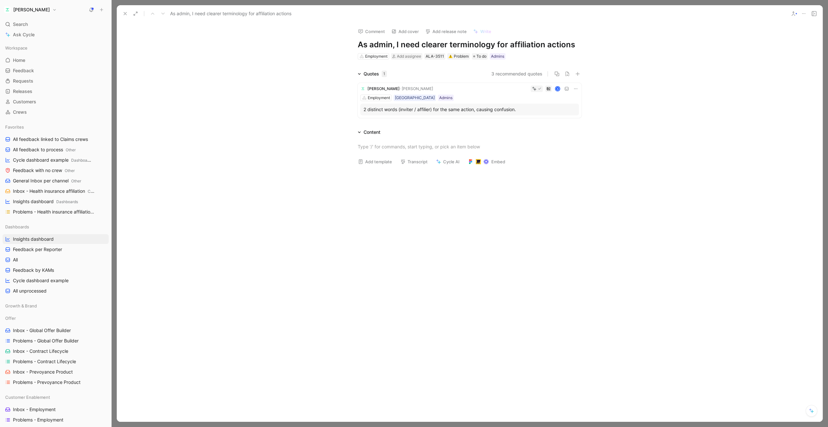
click at [127, 16] on icon at bounding box center [125, 13] width 5 height 5
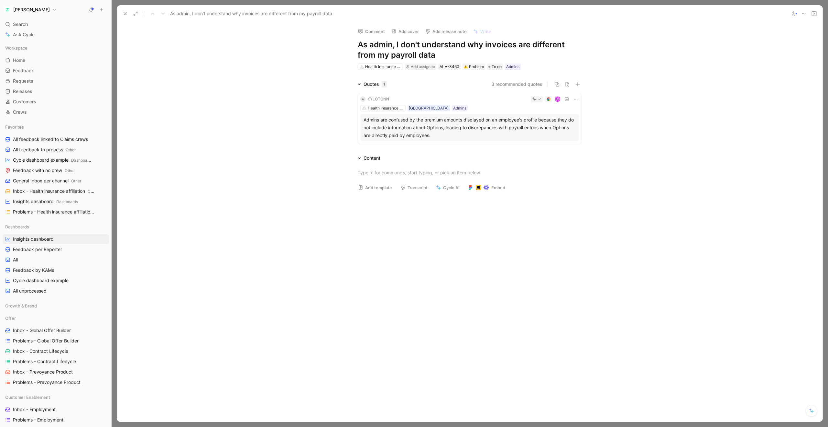
click at [124, 14] on icon at bounding box center [125, 13] width 5 height 5
click at [125, 15] on icon at bounding box center [125, 13] width 5 height 5
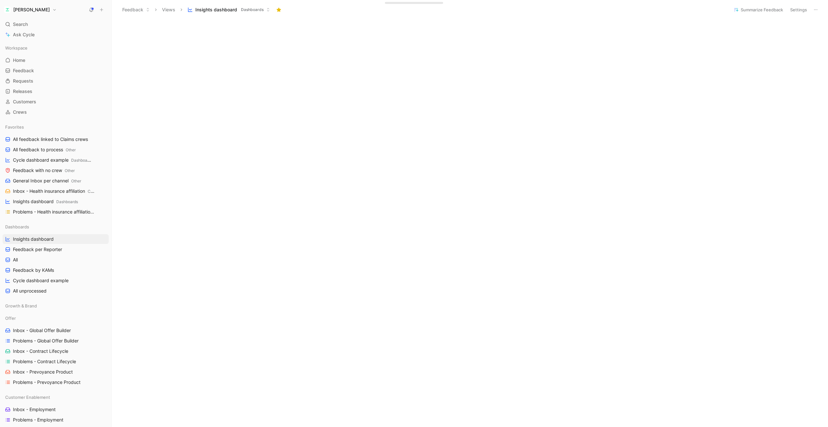
scroll to position [794, 0]
